Goal: Task Accomplishment & Management: Complete application form

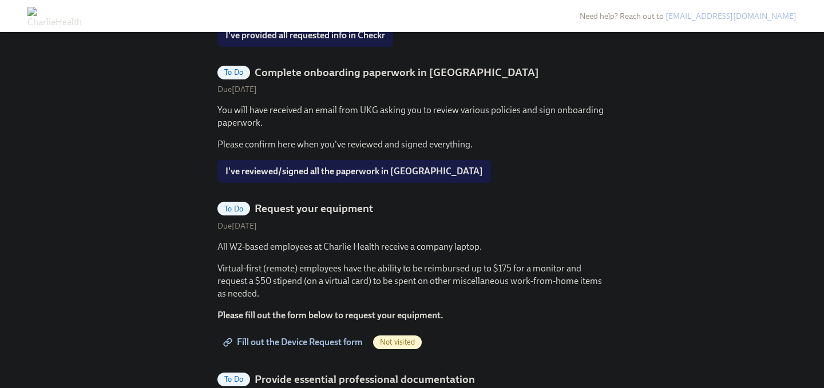
scroll to position [615, 0]
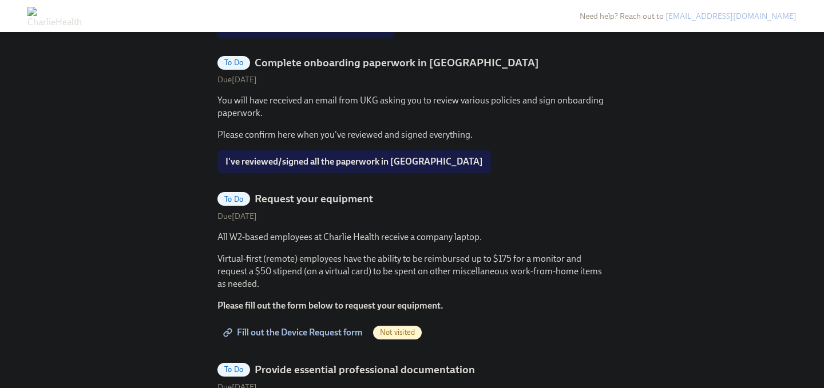
click at [293, 31] on span "I've provided all requested info in Checkr" at bounding box center [305, 25] width 160 height 11
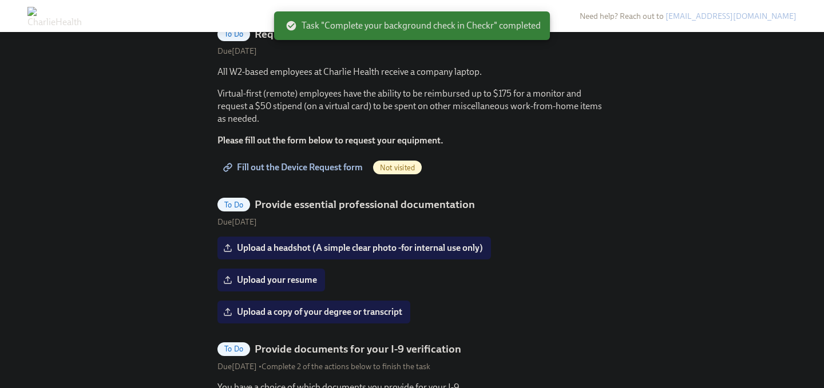
scroll to position [649, 0]
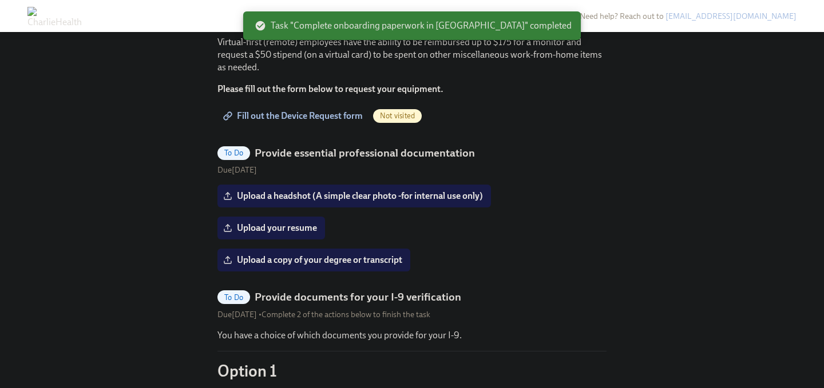
scroll to position [567, 0]
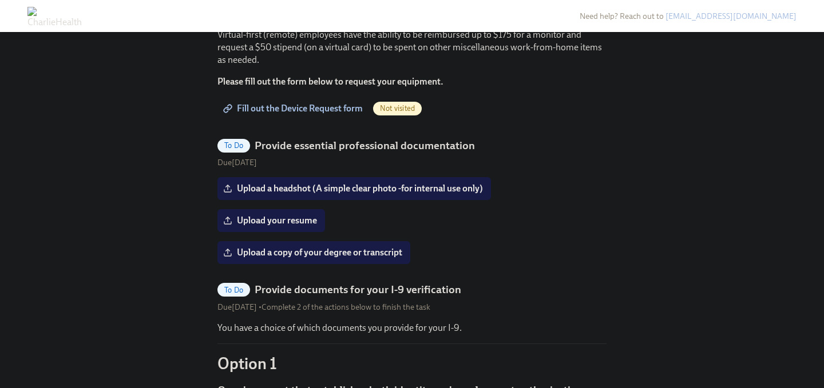
click at [331, 114] on span "Fill out the Device Request form" at bounding box center [293, 108] width 137 height 11
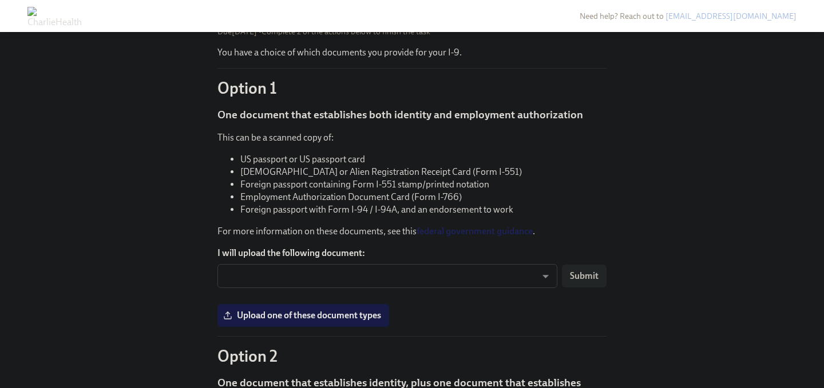
scroll to position [665, 0]
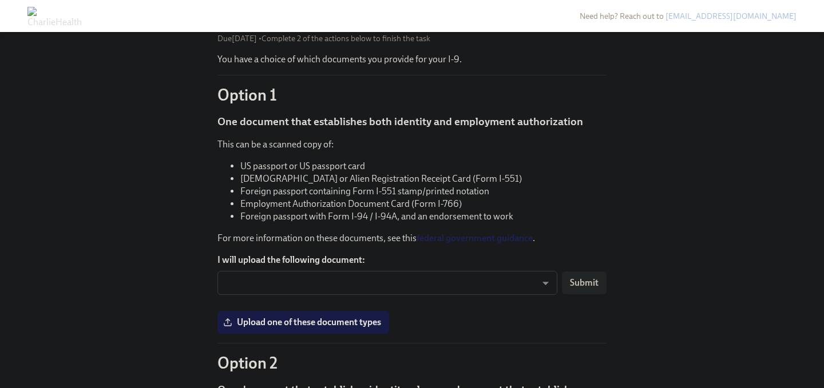
click at [0, 0] on input "Upload a headshot (A simple clear photo -for internal use only)" at bounding box center [0, 0] width 0 height 0
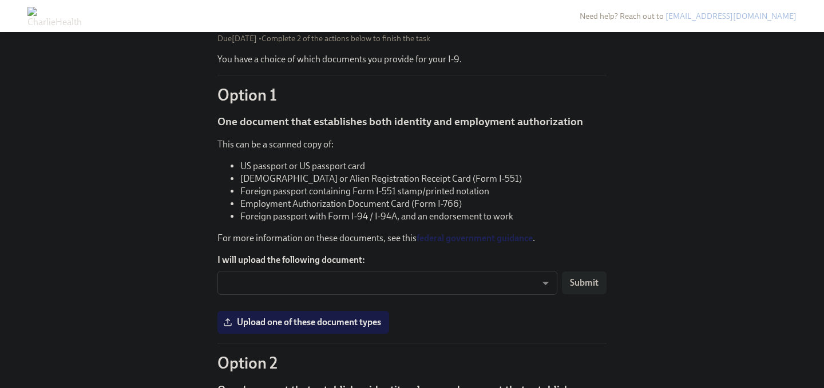
click at [0, 0] on input "Upload your resume" at bounding box center [0, 0] width 0 height 0
click at [0, 0] on input "Upload a copy of your degree or transcript" at bounding box center [0, 0] width 0 height 0
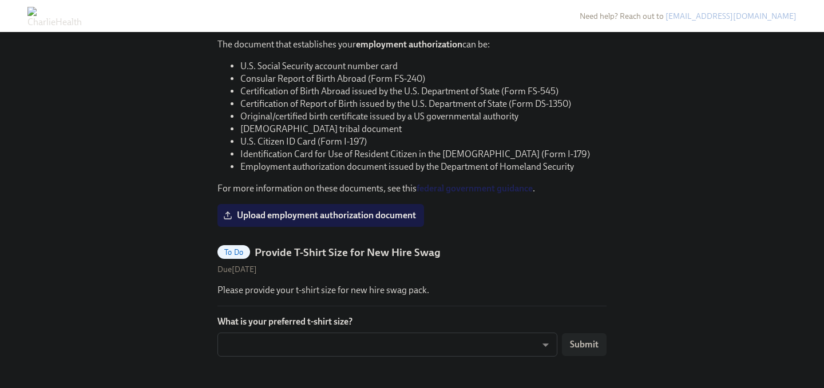
scroll to position [1093, 0]
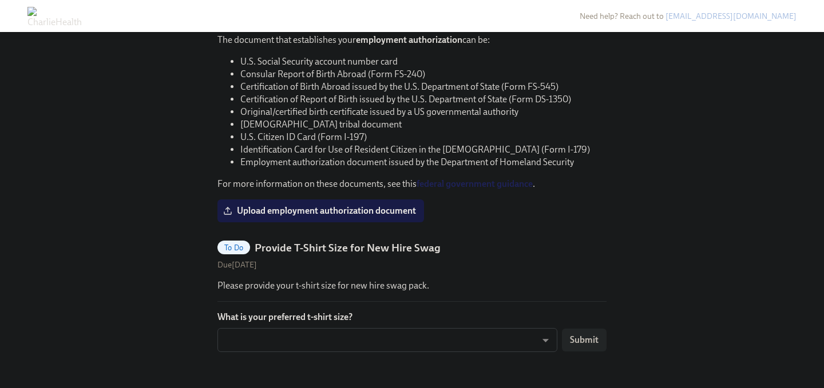
click at [327, 19] on span "Upload identity document" at bounding box center [282, 12] width 115 height 11
click at [0, 0] on input "Upload identity document" at bounding box center [0, 0] width 0 height 0
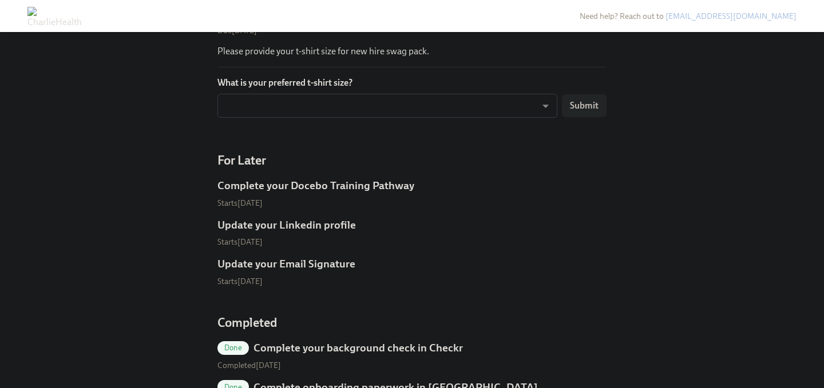
scroll to position [1330, 0]
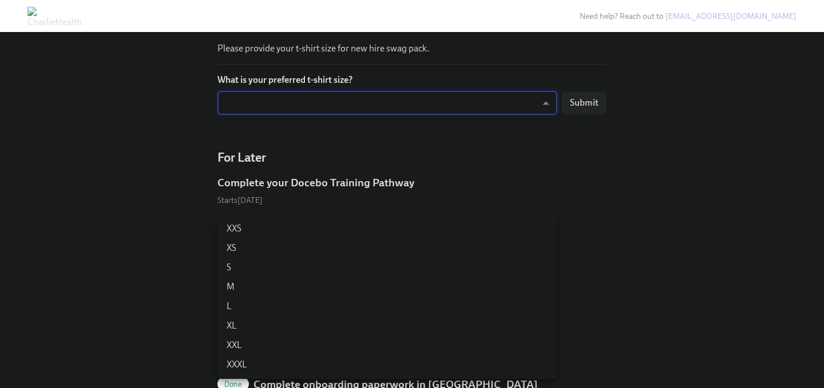
click at [244, 303] on li "L" at bounding box center [387, 306] width 340 height 19
type input "-gFL8YKG_"
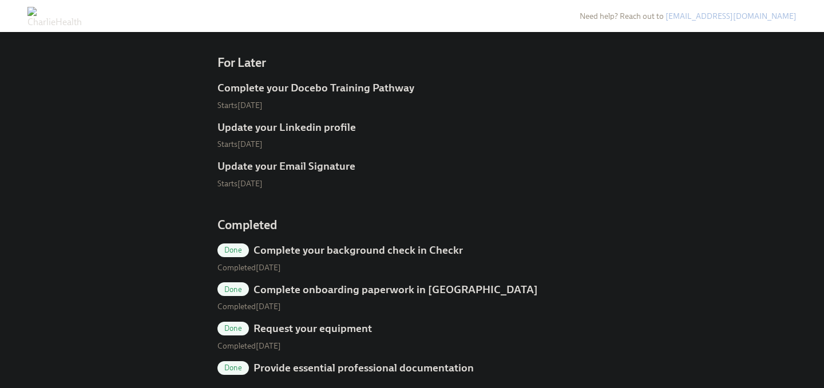
scroll to position [1423, 0]
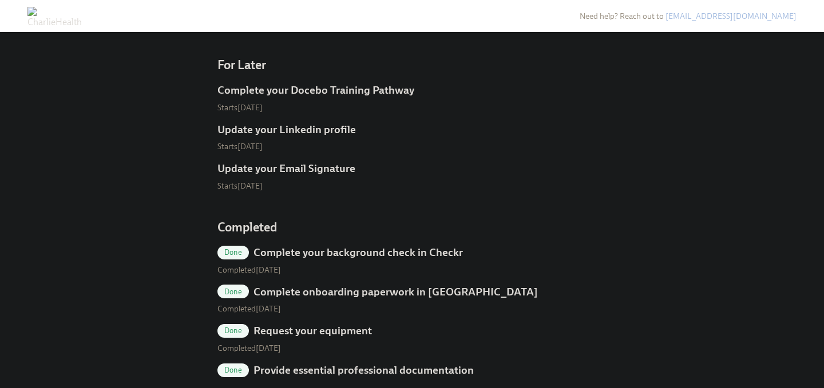
click at [594, 16] on span "Submit" at bounding box center [584, 10] width 29 height 11
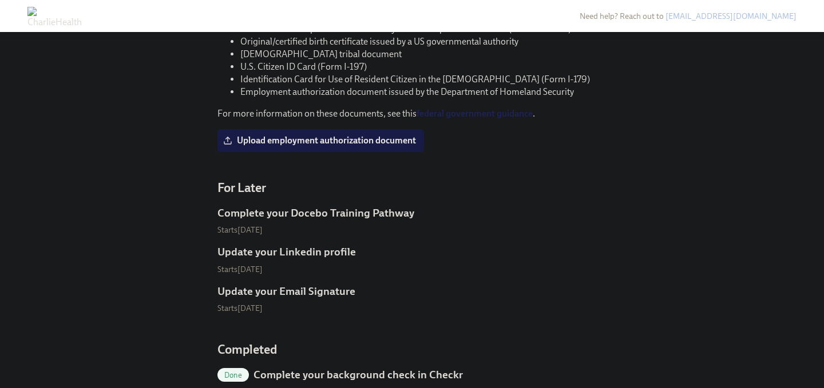
scroll to position [1190, 0]
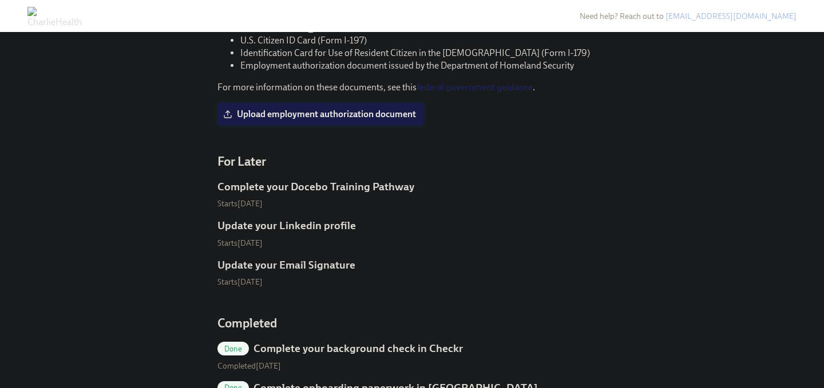
click at [336, 120] on span "Upload employment authorization document" at bounding box center [320, 114] width 190 height 11
click at [0, 0] on input "Upload employment authorization document" at bounding box center [0, 0] width 0 height 0
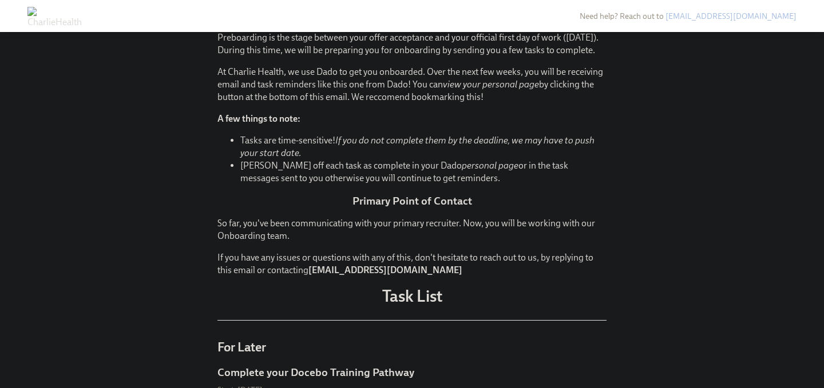
scroll to position [196, 0]
